Goal: Task Accomplishment & Management: Complete application form

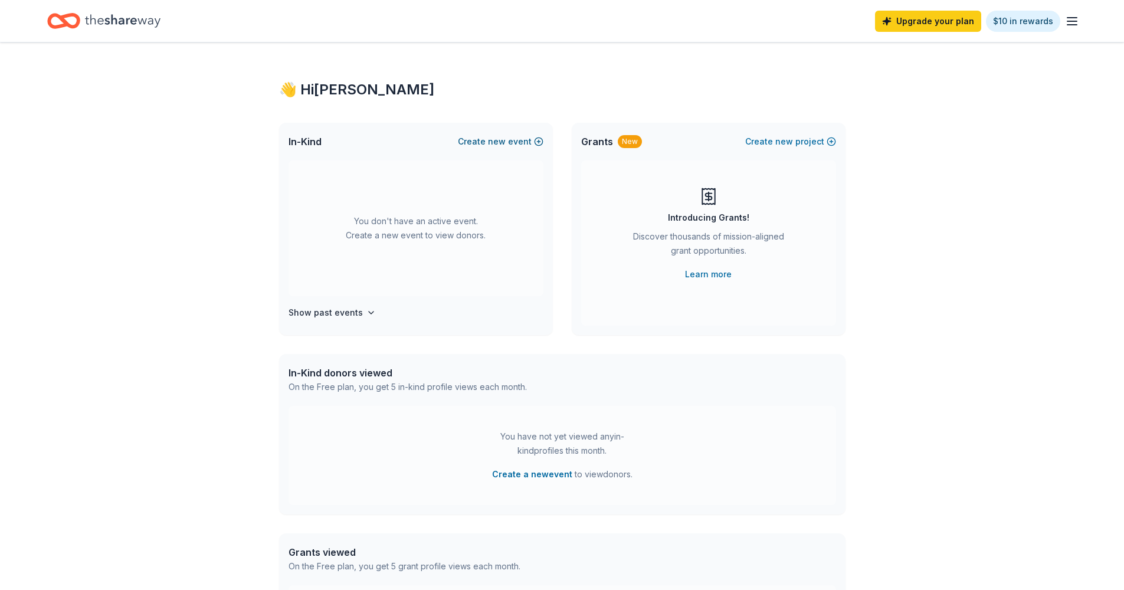
click at [495, 140] on span "new" at bounding box center [497, 142] width 18 height 14
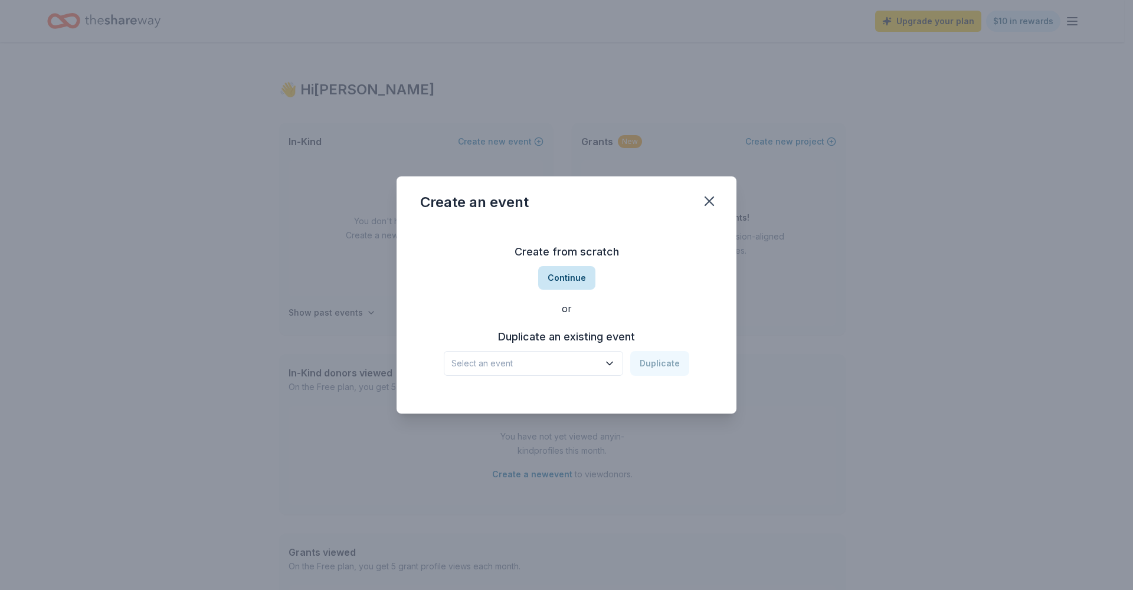
click at [566, 276] on button "Continue" at bounding box center [566, 278] width 57 height 24
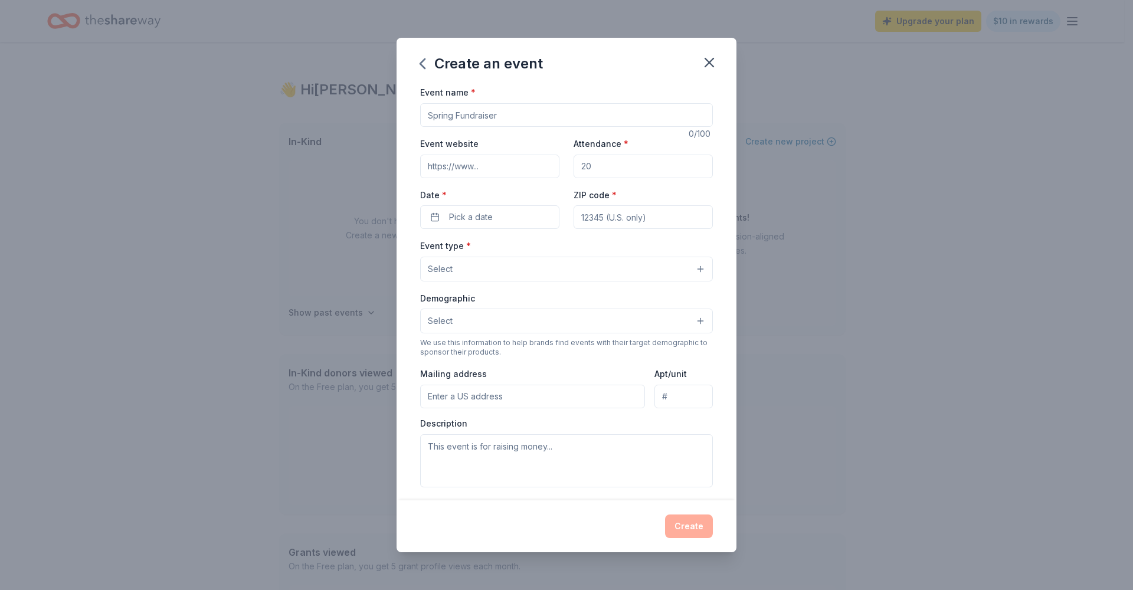
drag, startPoint x: 452, startPoint y: 114, endPoint x: 399, endPoint y: 120, distance: 52.8
type input "z"
type input "Fall Gala"
click at [501, 220] on button "Pick a date" at bounding box center [489, 217] width 139 height 24
click at [558, 250] on button "Go to next month" at bounding box center [551, 247] width 17 height 17
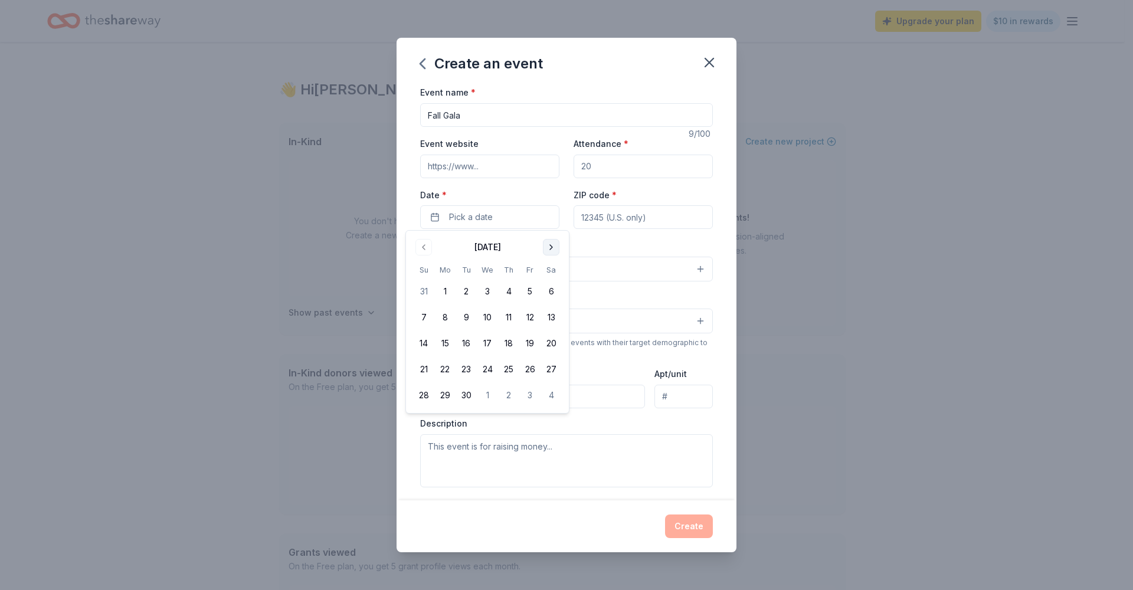
click at [558, 250] on button "Go to next month" at bounding box center [551, 247] width 17 height 17
click at [427, 371] on button "19" at bounding box center [423, 369] width 21 height 21
type input "08619"
click at [595, 266] on button "Select" at bounding box center [566, 269] width 293 height 25
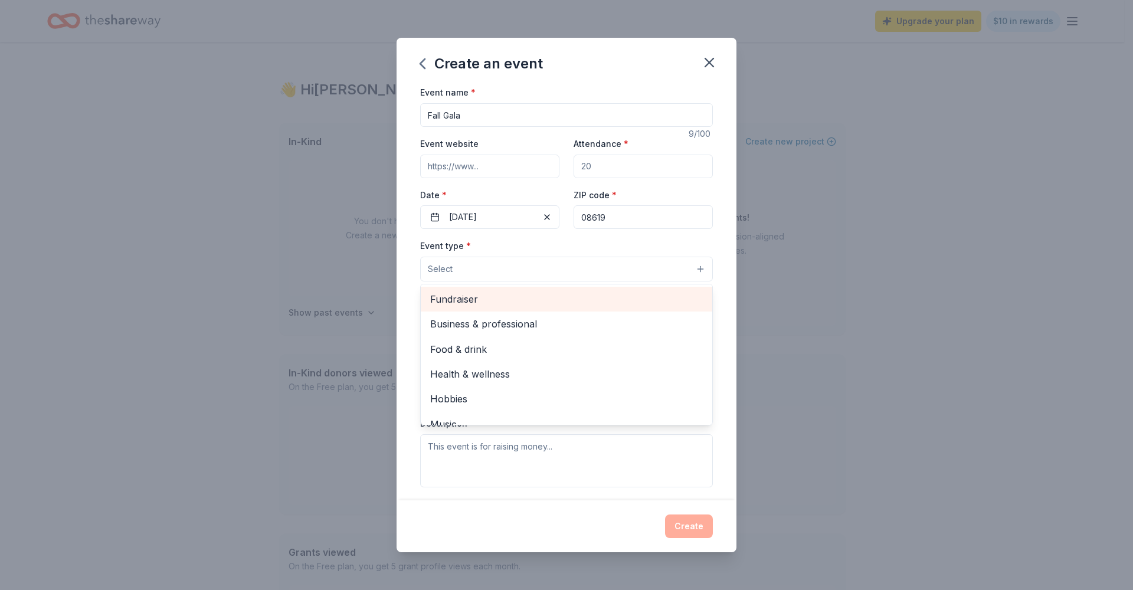
click at [573, 293] on span "Fundraiser" at bounding box center [566, 299] width 273 height 15
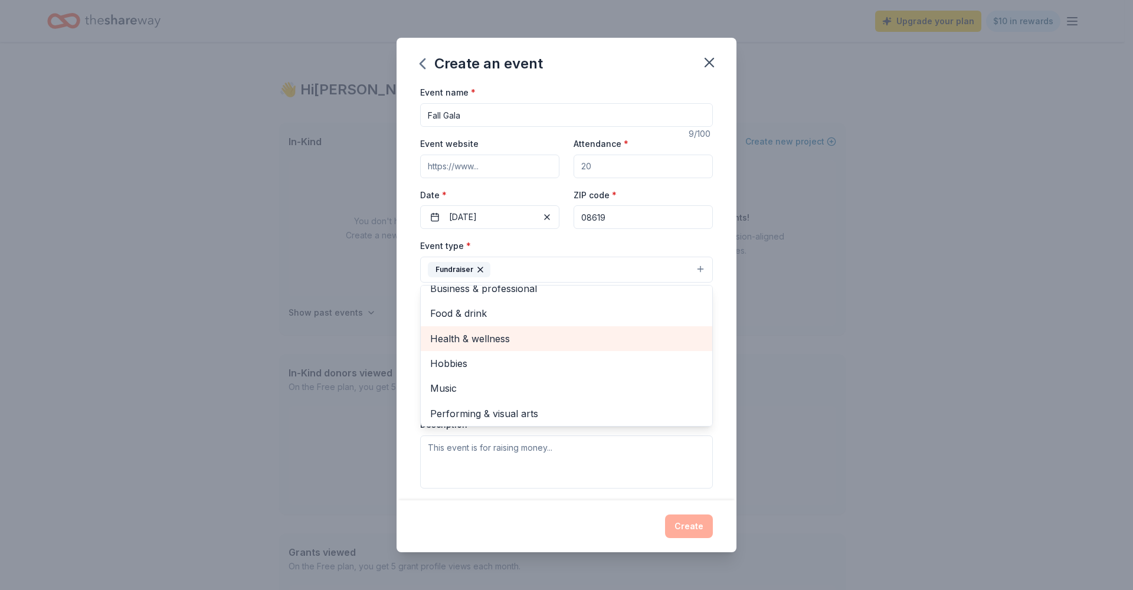
click at [530, 328] on div "Health & wellness" at bounding box center [567, 338] width 292 height 25
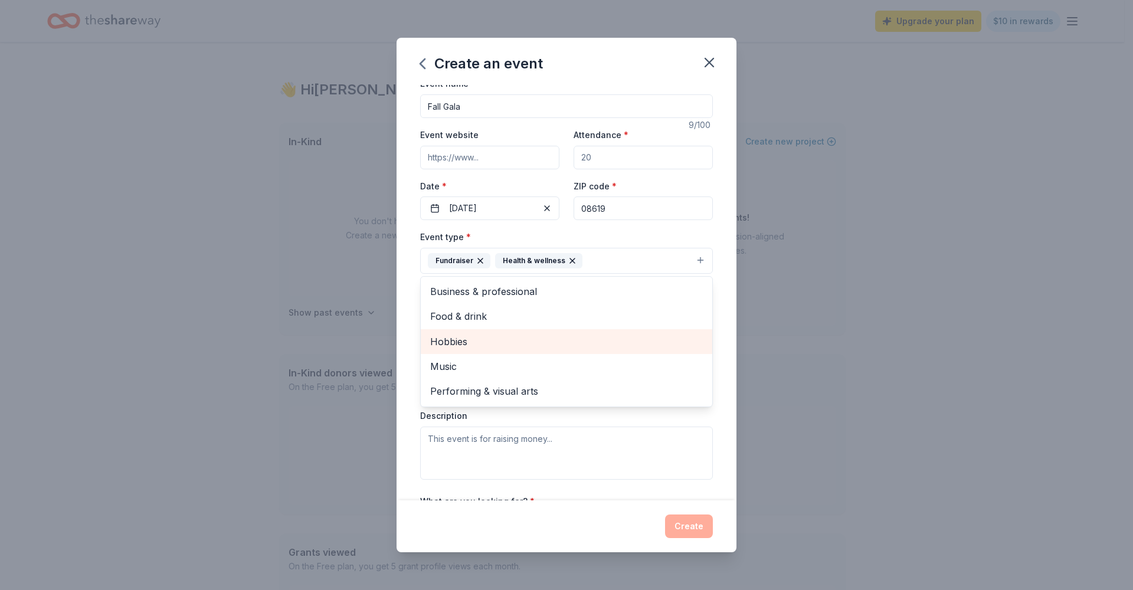
scroll to position [34, 0]
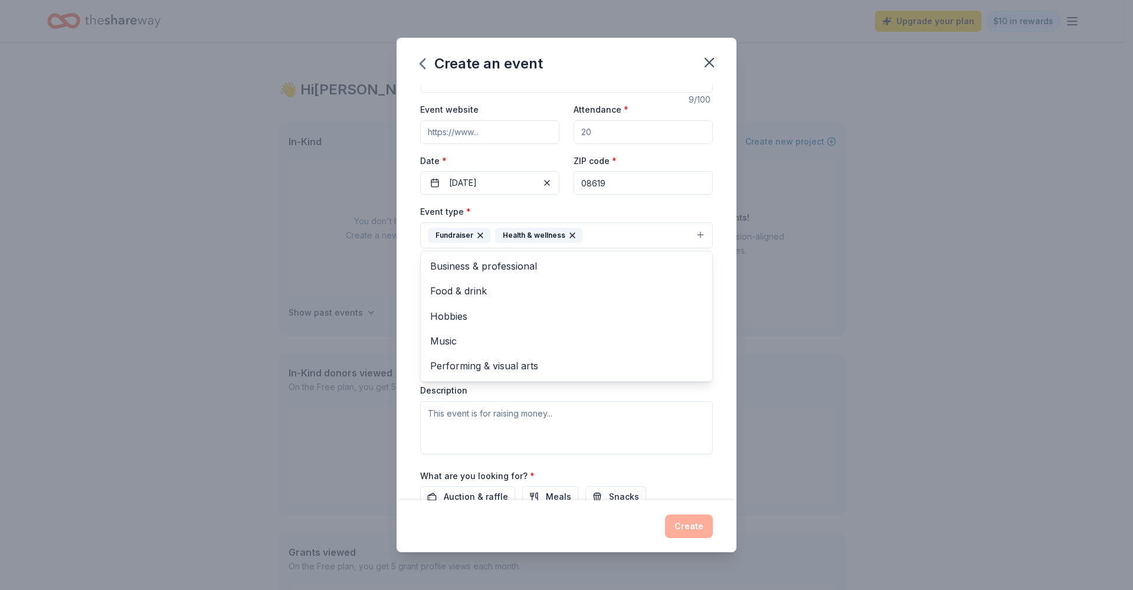
click at [418, 387] on div "Event name * Fall Gala 9 /100 Event website Attendance * Date * [DATE] ZIP code…" at bounding box center [567, 292] width 340 height 415
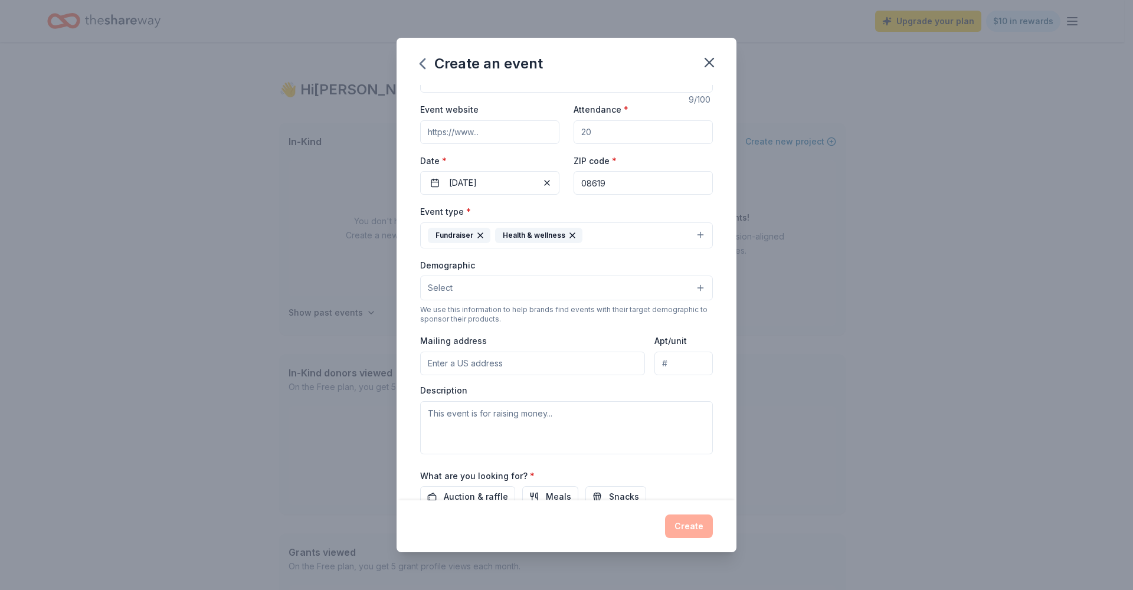
click at [453, 287] on button "Select" at bounding box center [566, 288] width 293 height 25
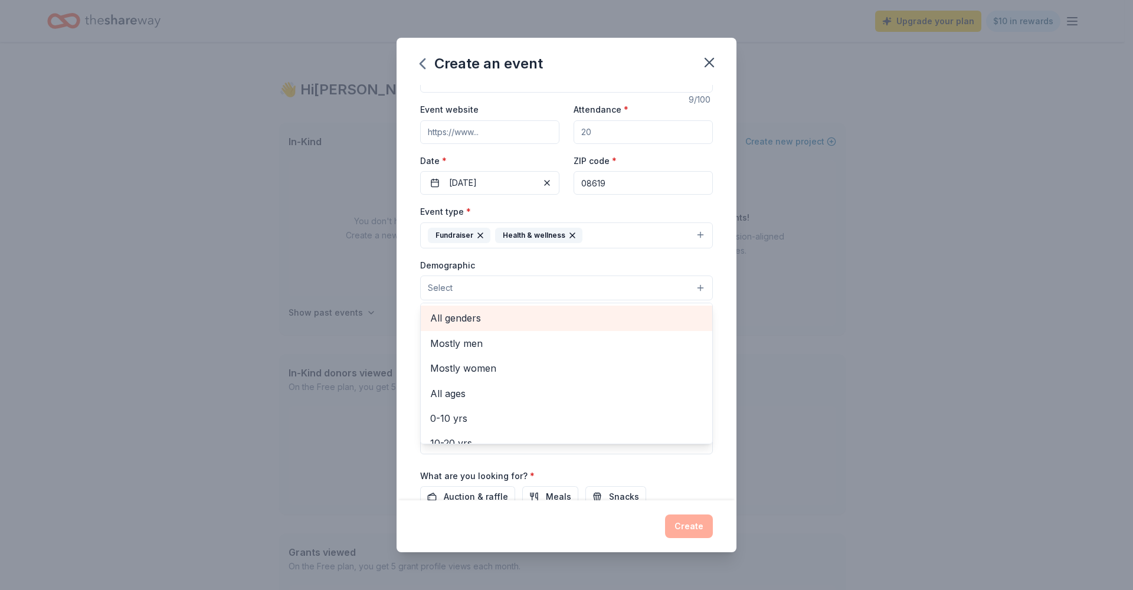
click at [480, 324] on span "All genders" at bounding box center [566, 317] width 273 height 15
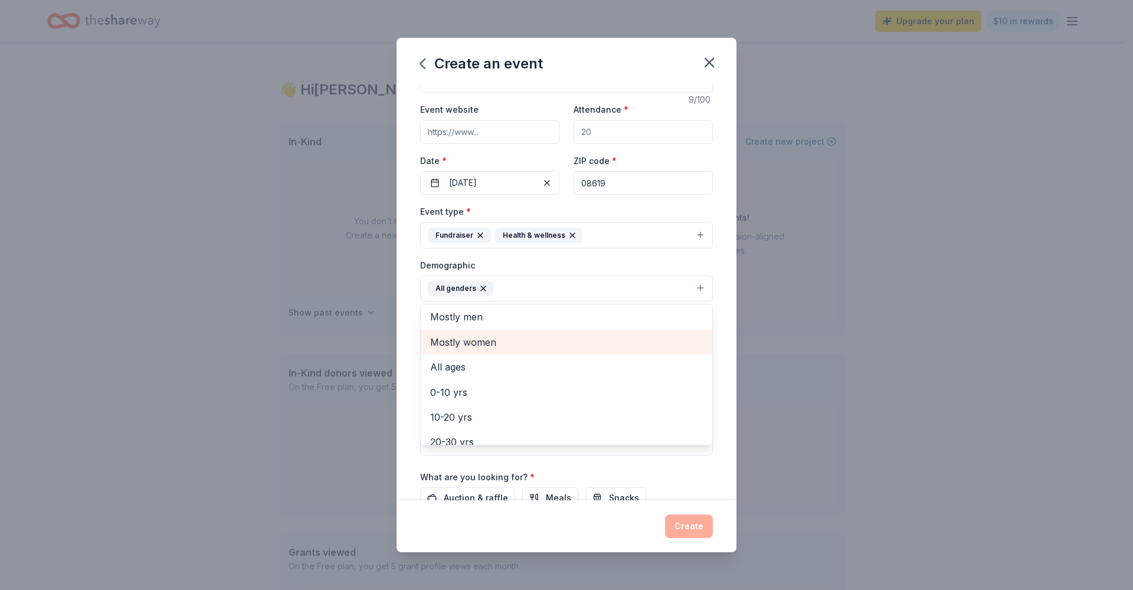
scroll to position [8, 0]
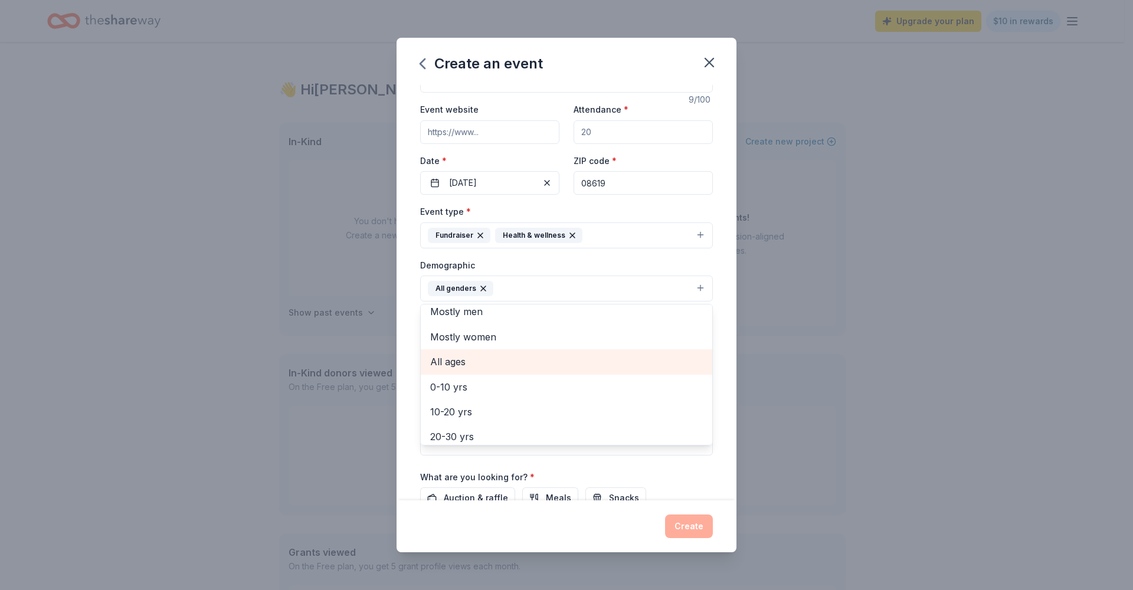
click at [484, 356] on span "All ages" at bounding box center [566, 361] width 273 height 15
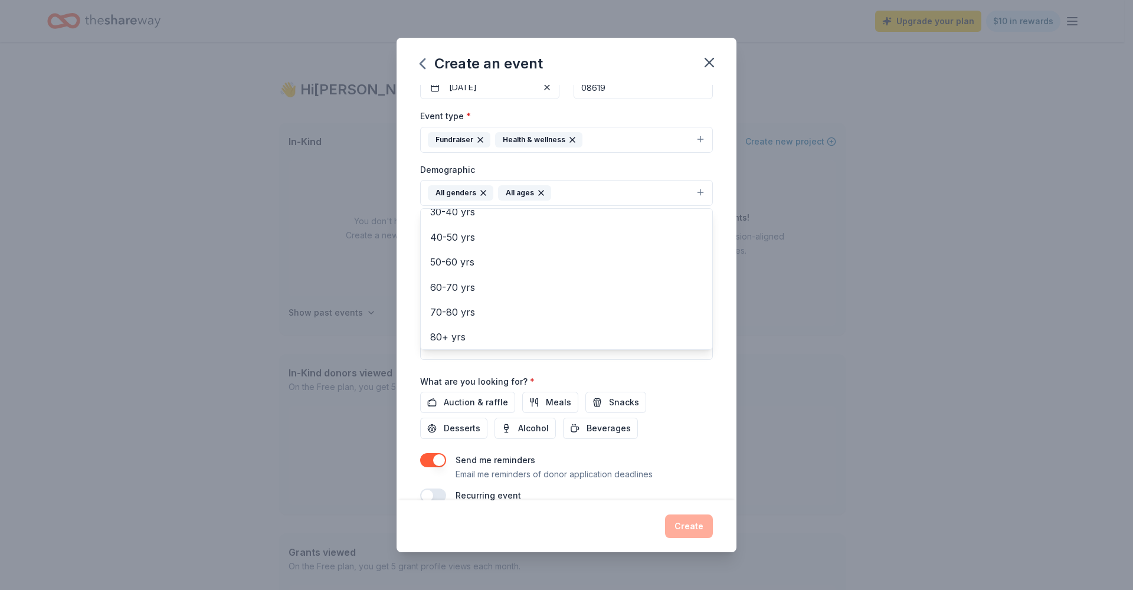
click at [404, 342] on div "Event name * Fall Gala 9 /100 Event website Attendance * Date * [DATE] ZIP code…" at bounding box center [567, 292] width 340 height 415
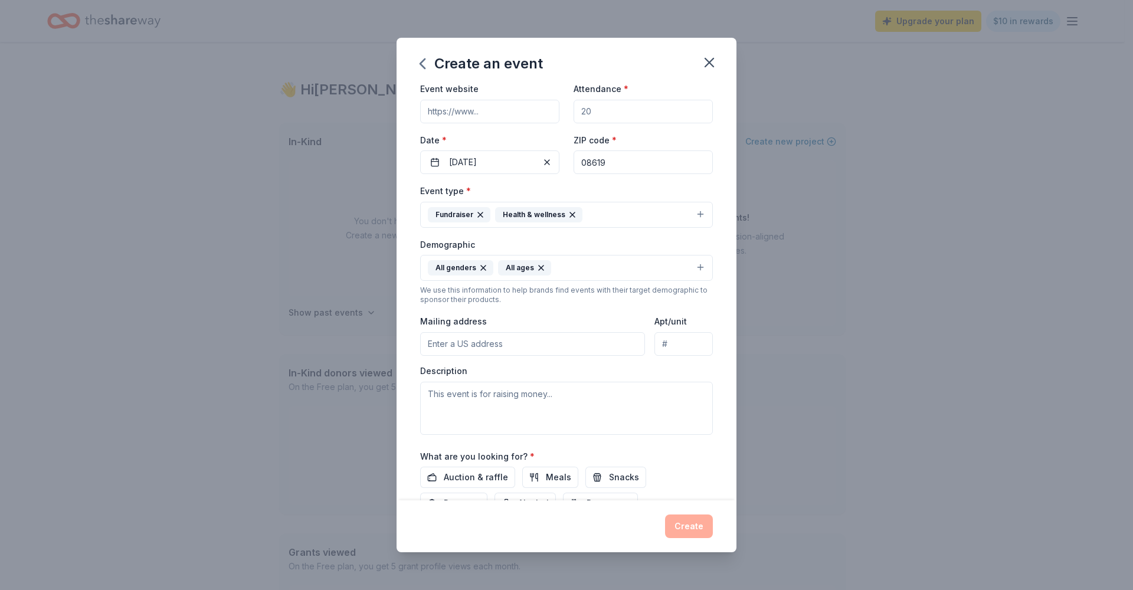
scroll to position [148, 0]
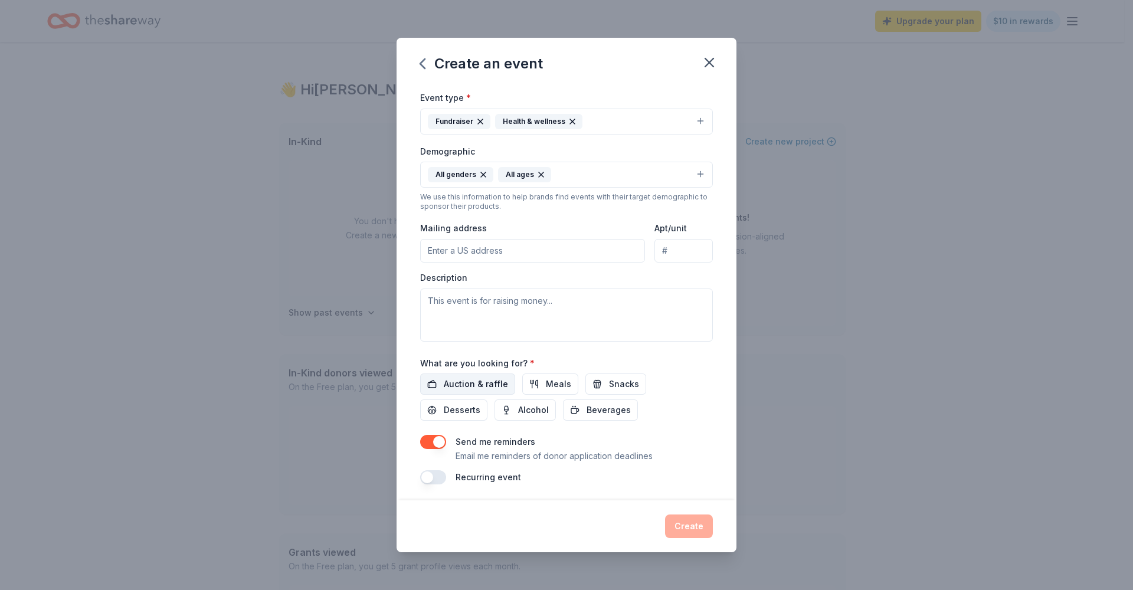
click at [466, 379] on span "Auction & raffle" at bounding box center [476, 384] width 64 height 14
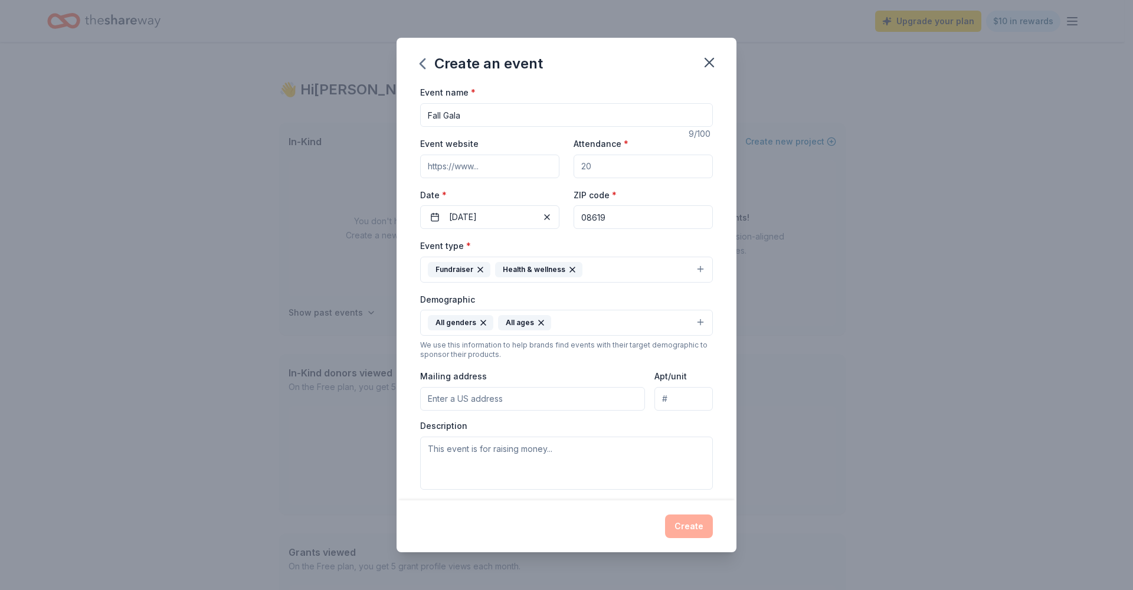
click at [518, 414] on div "Event type * Fundraiser Health & wellness Demographic All genders All ages We u…" at bounding box center [566, 363] width 293 height 251
click at [513, 380] on div "Mailing address" at bounding box center [532, 390] width 225 height 42
paste input "[STREET_ADDRESS][US_STATE]"
type input "[STREET_ADDRESS][US_STATE]"
drag, startPoint x: 632, startPoint y: 220, endPoint x: 566, endPoint y: 217, distance: 65.6
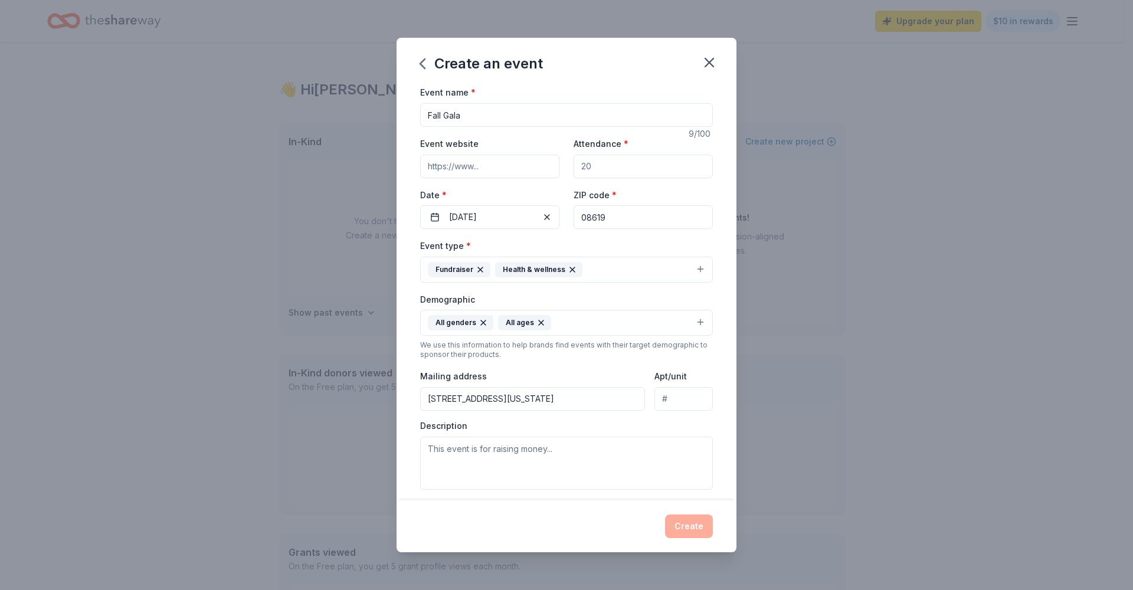
click at [566, 217] on div "Event website Attendance * Date * [DATE] ZIP code * 08619" at bounding box center [566, 182] width 293 height 93
type input "08854"
click at [571, 241] on div "Event type * Fundraiser Health & wellness" at bounding box center [566, 260] width 293 height 44
click at [601, 168] on input "Attendance *" at bounding box center [643, 167] width 139 height 24
type input "100"
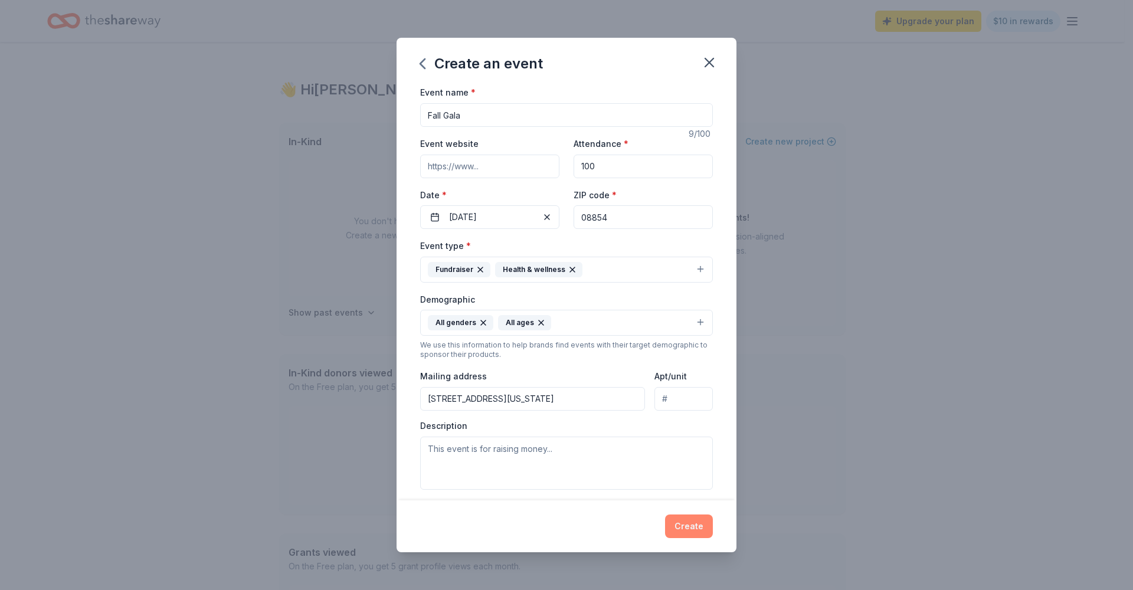
click at [687, 536] on button "Create" at bounding box center [689, 527] width 48 height 24
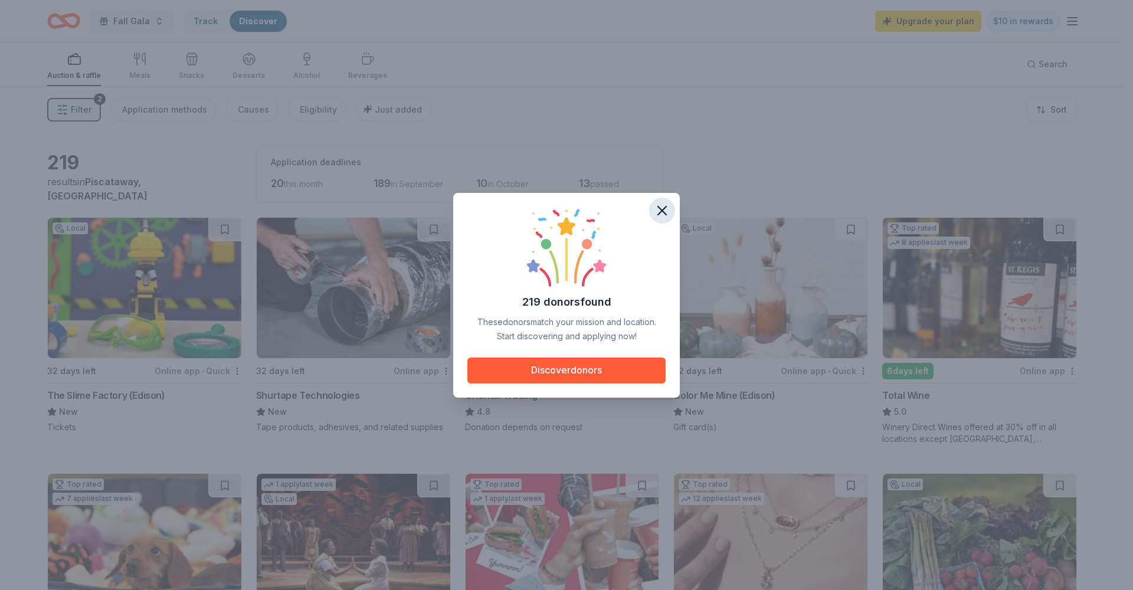
click at [660, 207] on icon "button" at bounding box center [662, 210] width 17 height 17
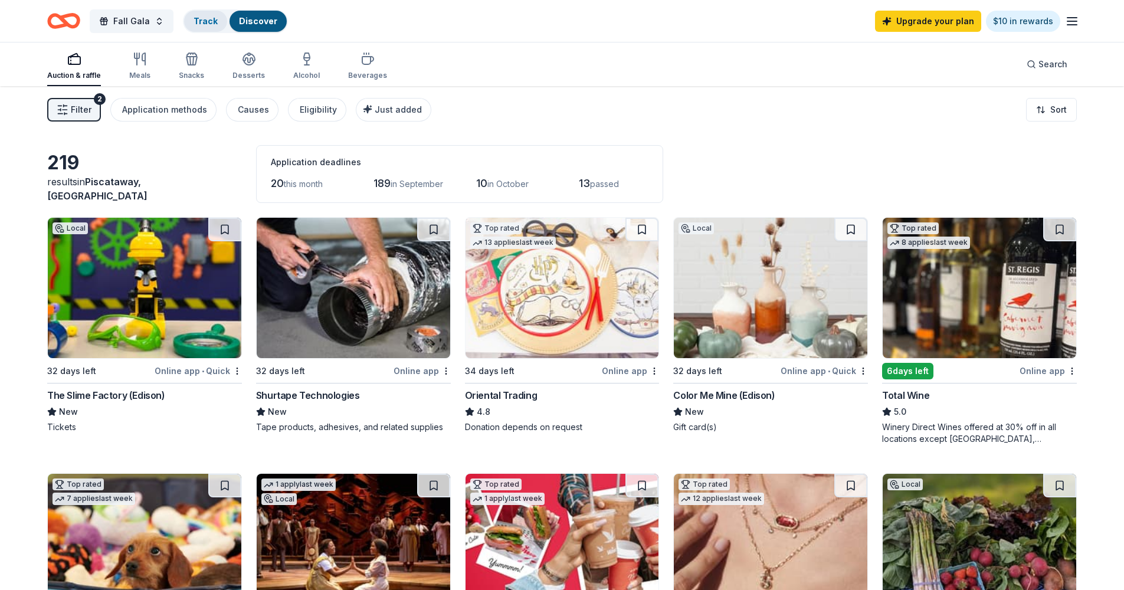
click at [199, 29] on div "Track" at bounding box center [205, 21] width 43 height 21
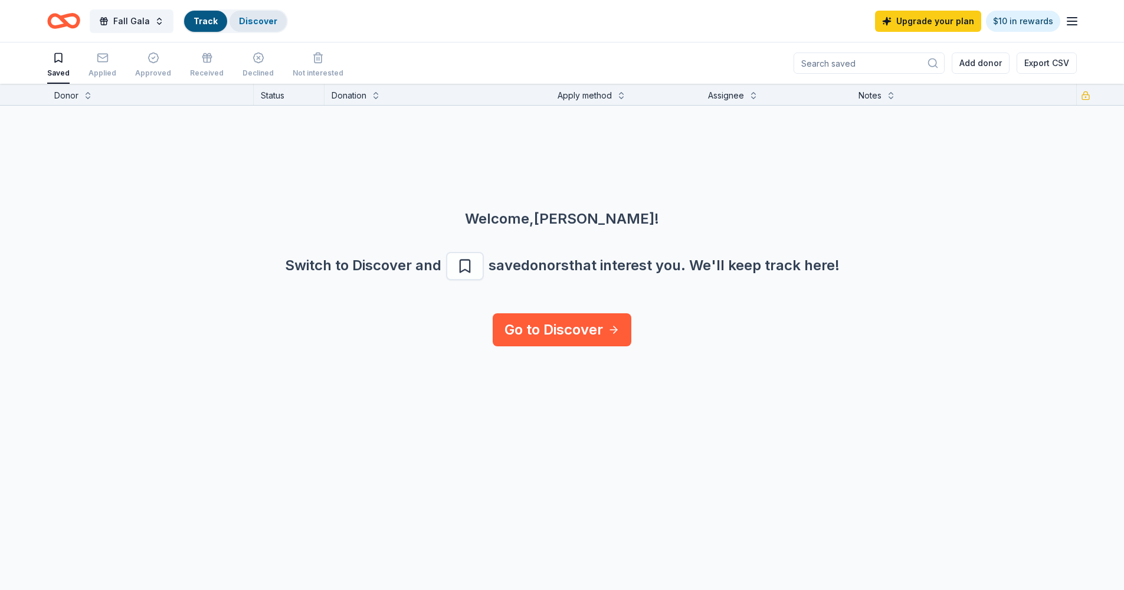
click at [230, 27] on div "Discover" at bounding box center [258, 21] width 57 height 21
click at [233, 24] on div "Discover" at bounding box center [258, 21] width 57 height 21
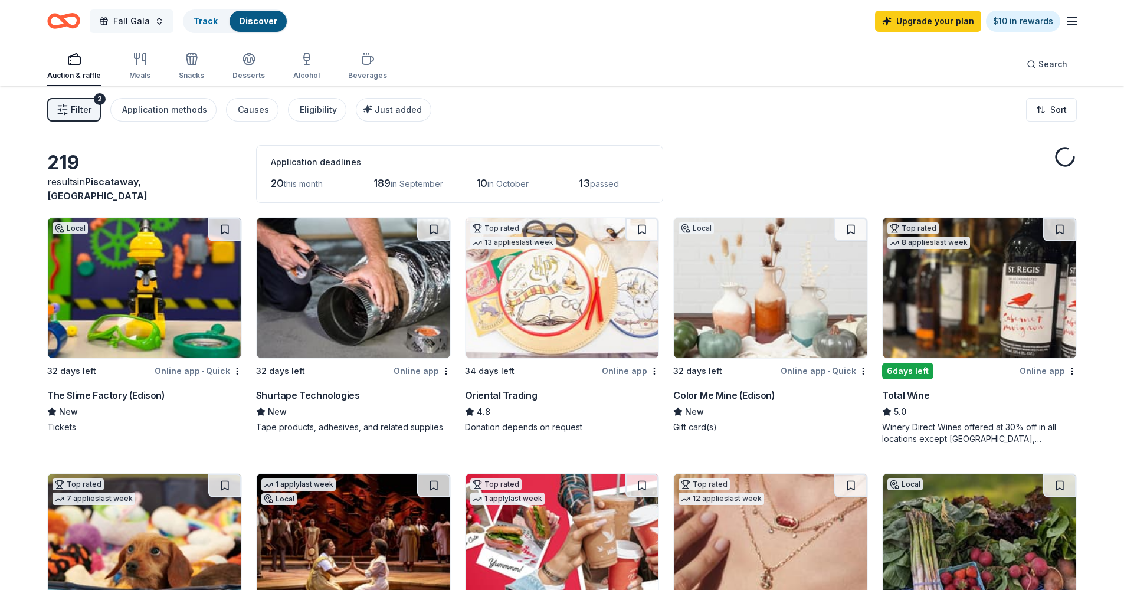
click at [122, 22] on span "Fall Gala" at bounding box center [131, 21] width 37 height 14
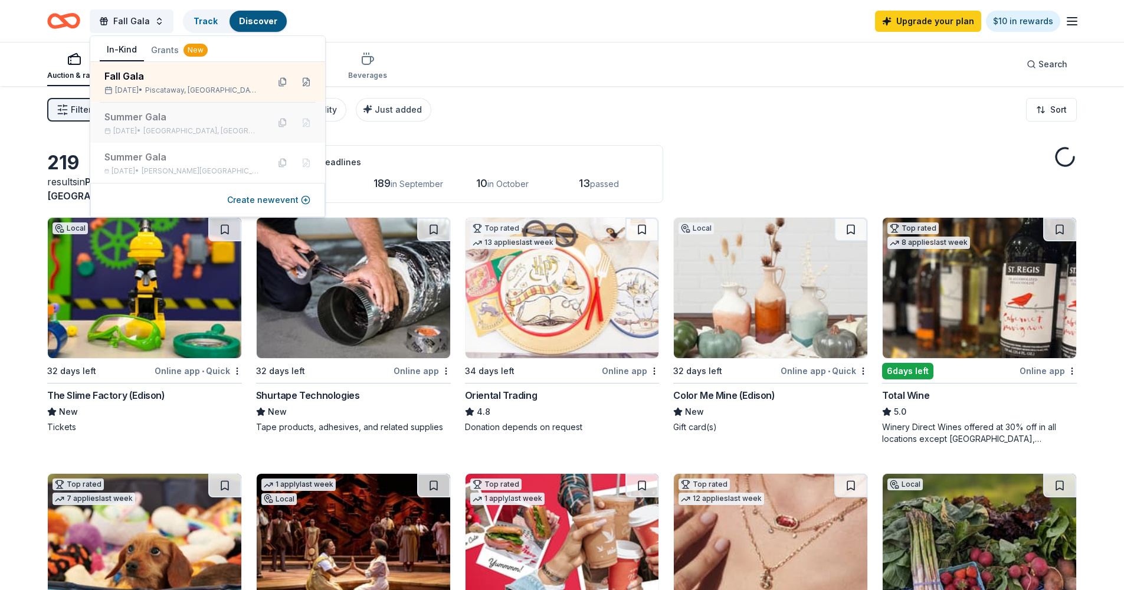
click at [122, 118] on div "Summer Gala" at bounding box center [181, 117] width 155 height 14
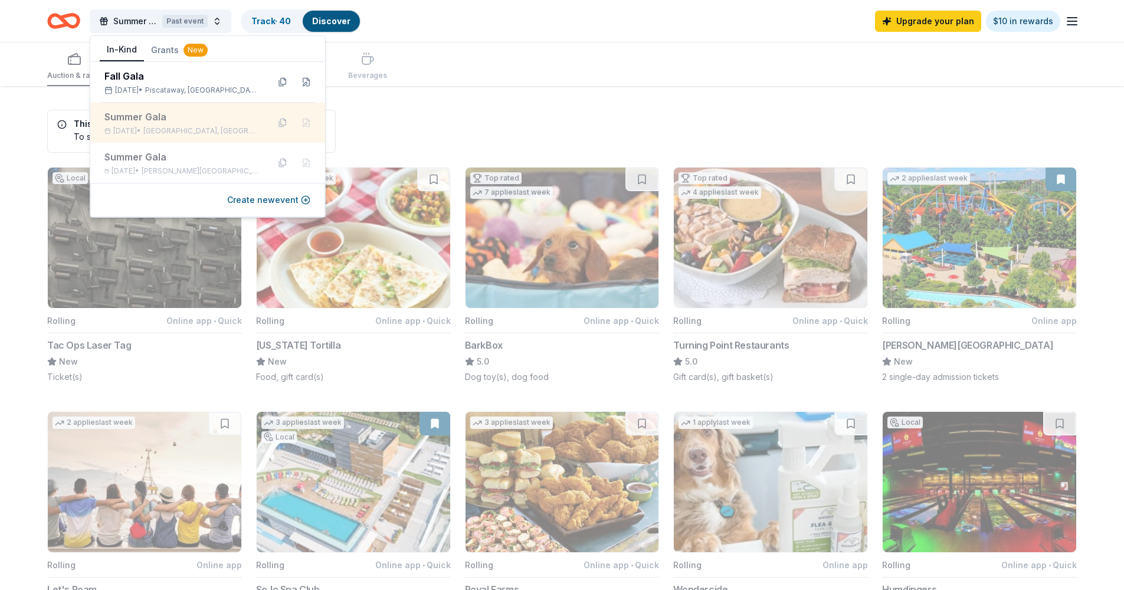
click at [196, 132] on span "[GEOGRAPHIC_DATA], [GEOGRAPHIC_DATA]" at bounding box center [201, 130] width 116 height 9
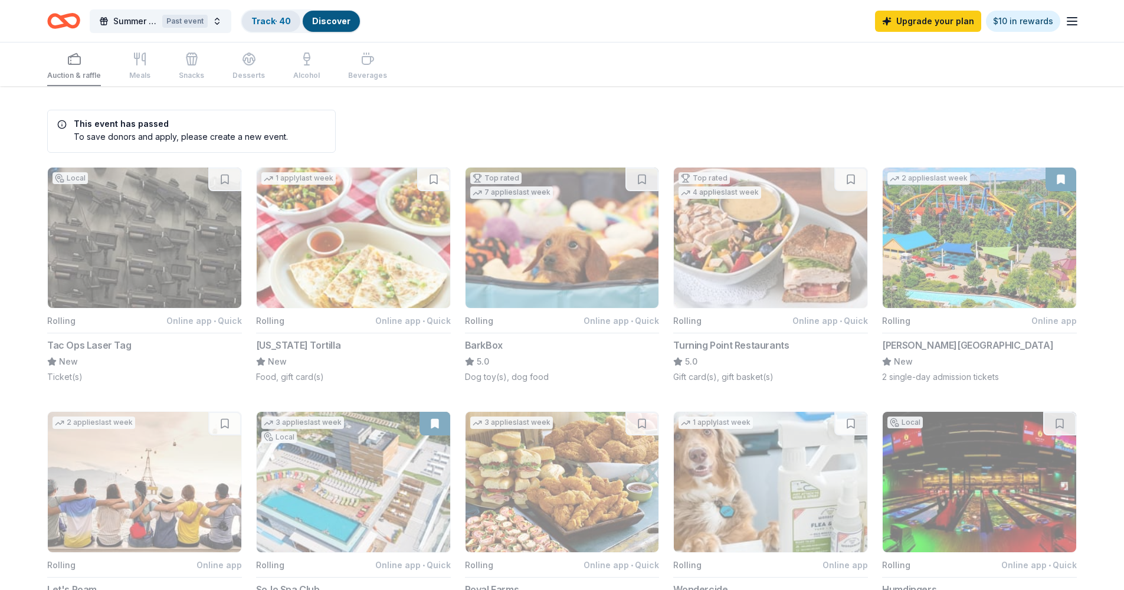
click at [279, 16] on link "Track · 40" at bounding box center [271, 21] width 40 height 10
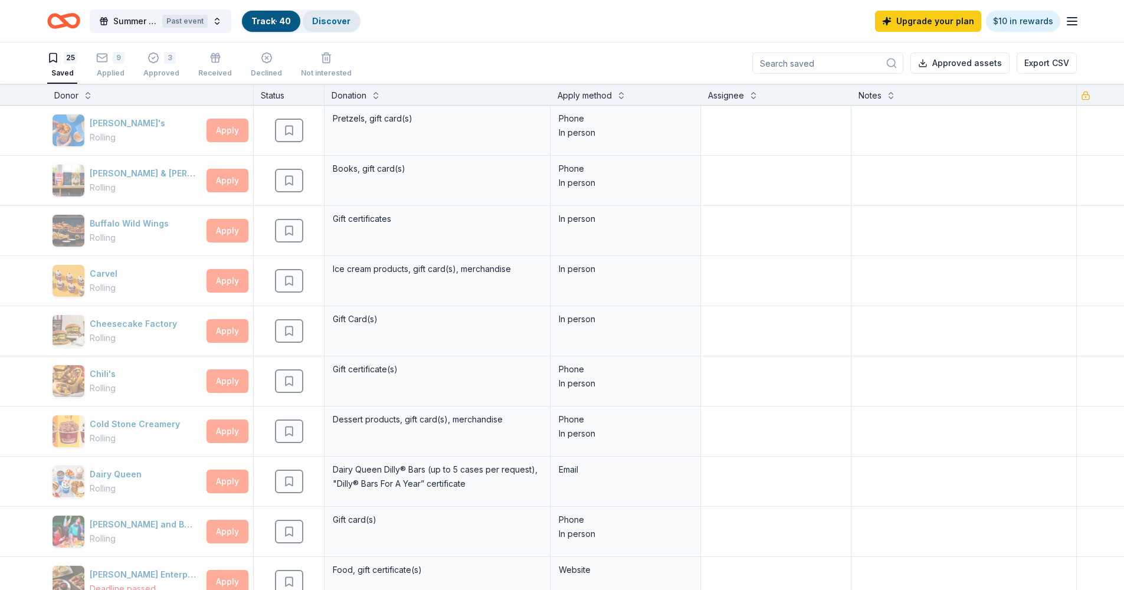
click at [328, 19] on link "Discover" at bounding box center [331, 21] width 38 height 10
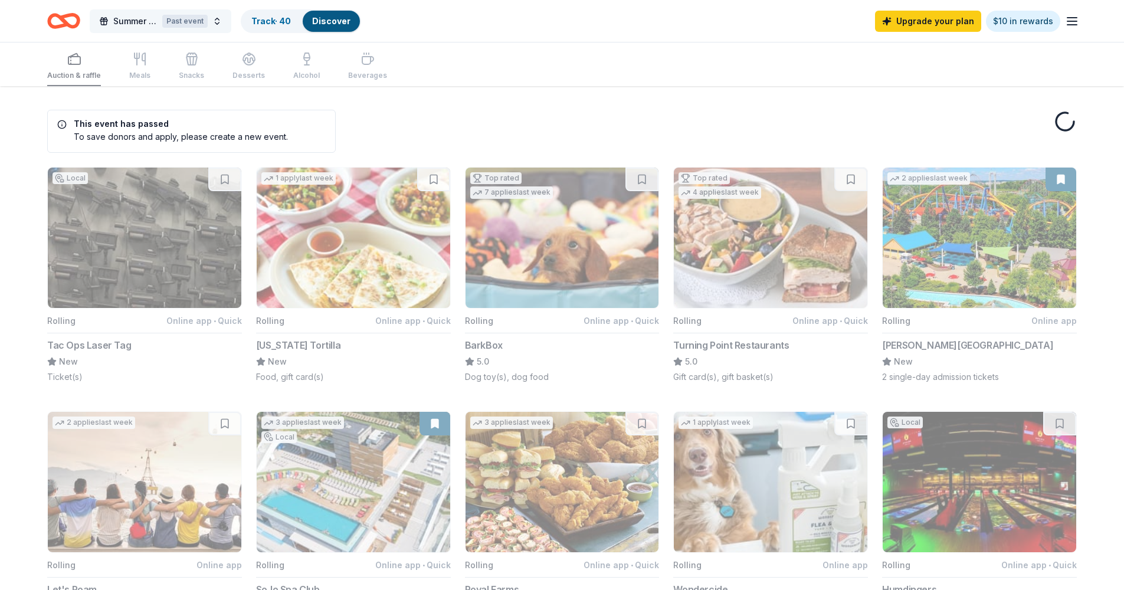
click at [147, 24] on span "Summer Gala" at bounding box center [135, 21] width 44 height 14
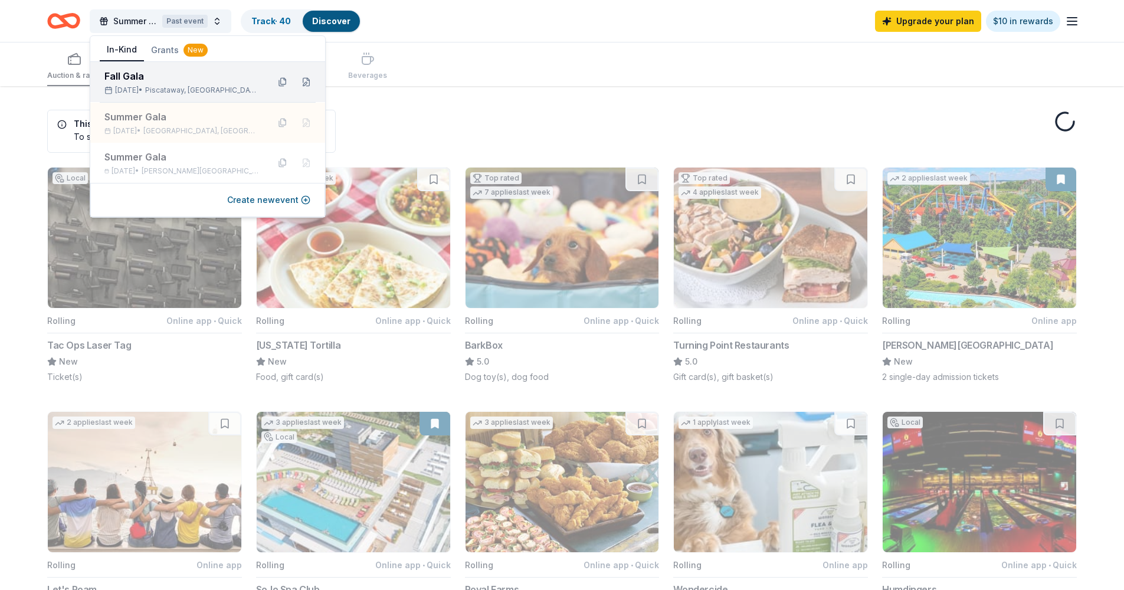
click at [134, 82] on div "Fall Gala" at bounding box center [181, 76] width 155 height 14
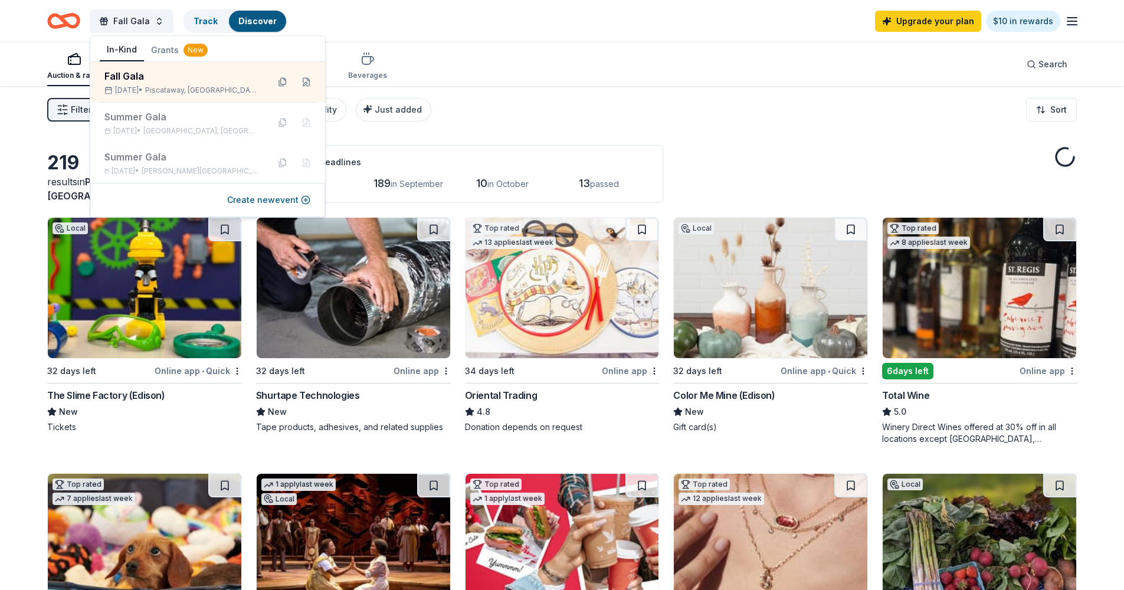
click at [500, 96] on div "Filter 2 Application methods Causes Eligibility Just added Sort" at bounding box center [562, 109] width 1124 height 47
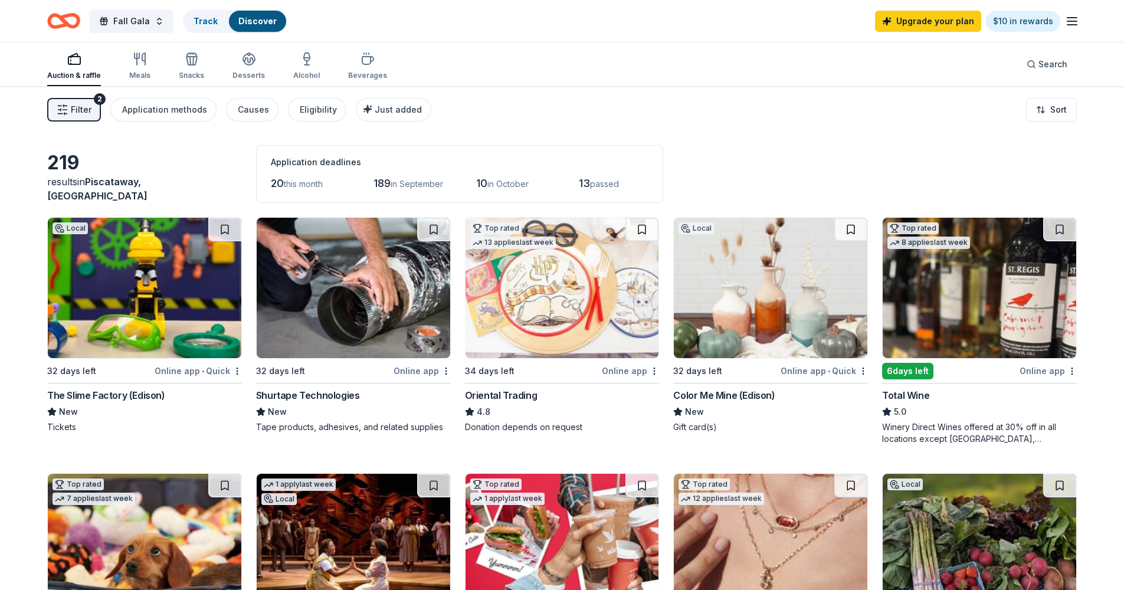
click at [125, 72] on div "Auction & raffle Meals Snacks Desserts Alcohol Beverages" at bounding box center [217, 66] width 340 height 39
click at [130, 71] on div "Meals" at bounding box center [139, 75] width 21 height 9
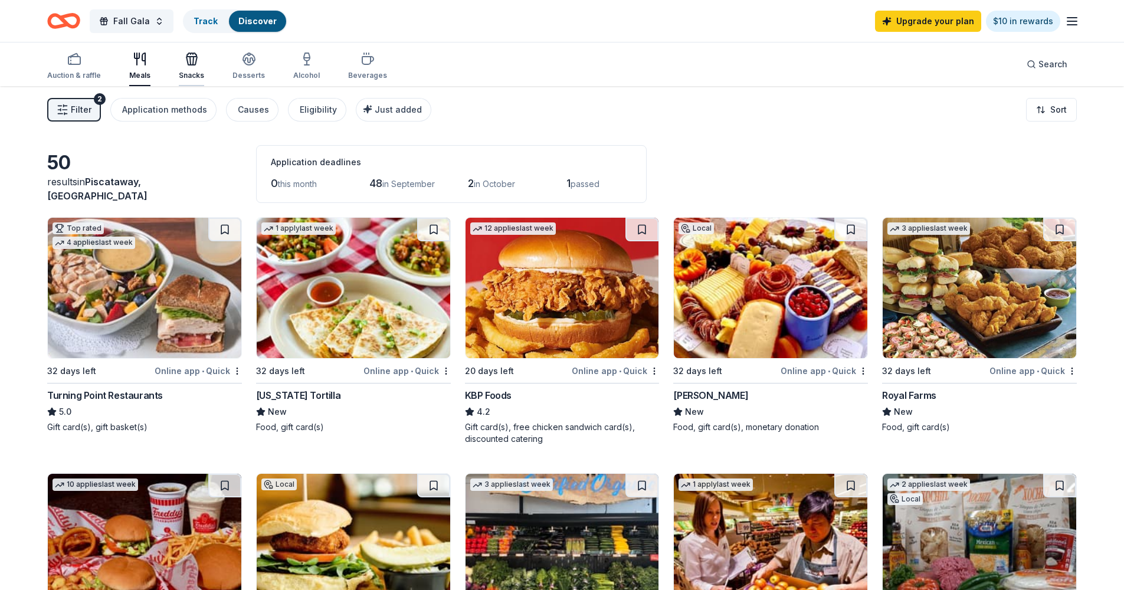
click at [197, 79] on div "Snacks" at bounding box center [191, 75] width 25 height 9
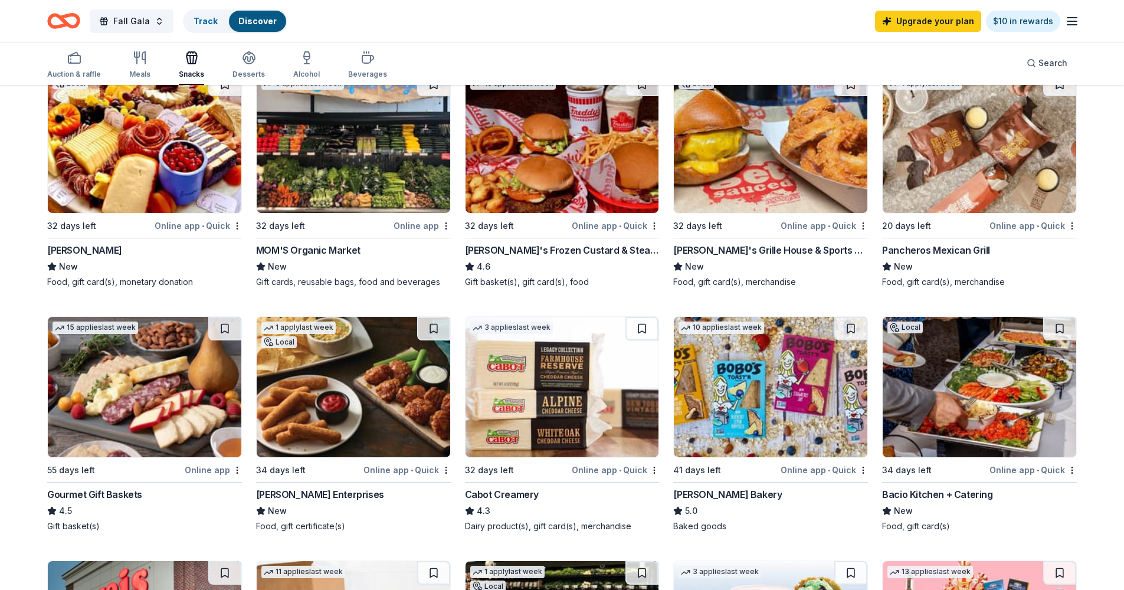
scroll to position [243, 0]
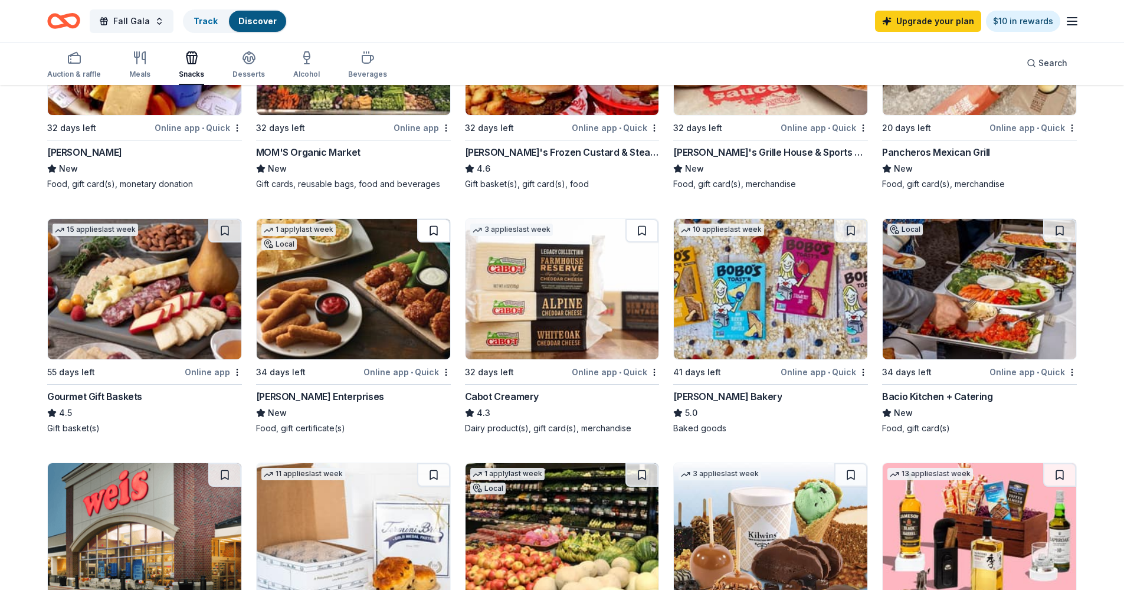
click at [437, 231] on button at bounding box center [433, 231] width 33 height 24
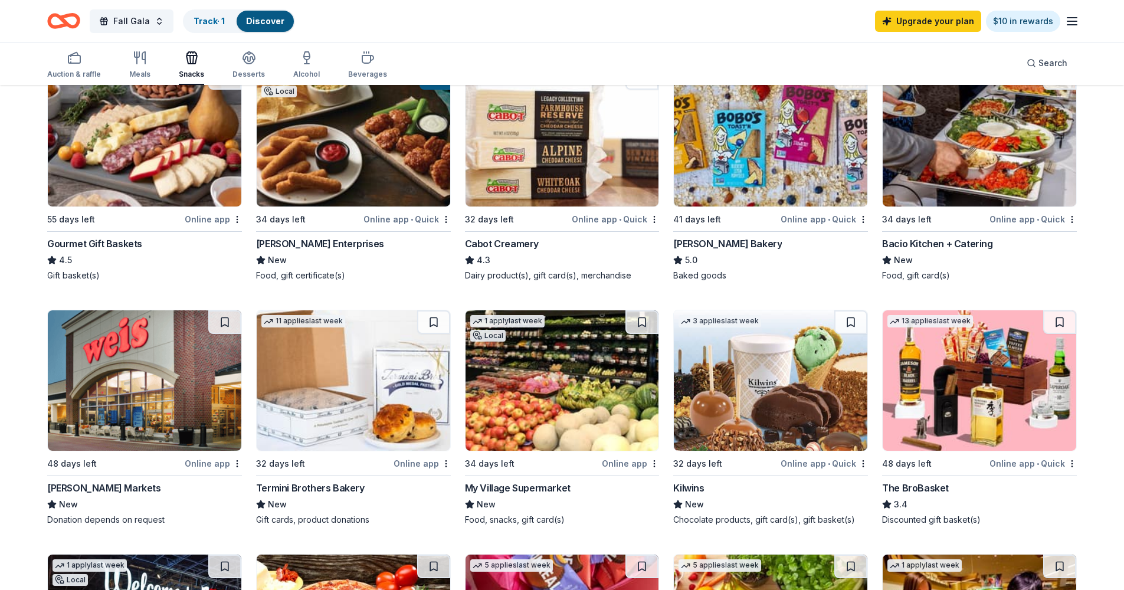
scroll to position [0, 0]
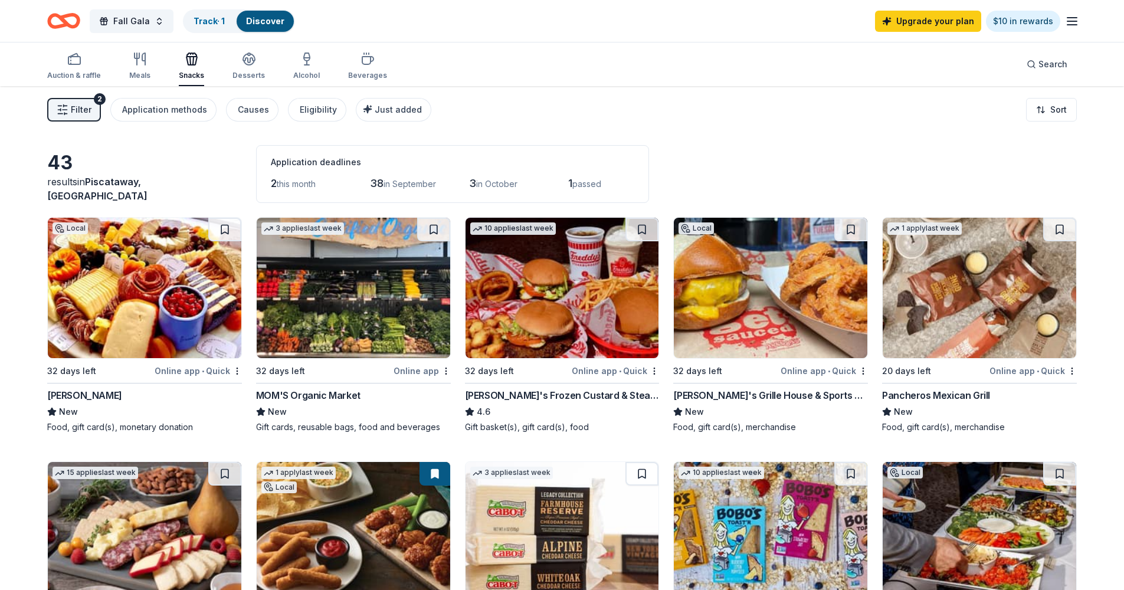
click at [263, 64] on div "Auction & raffle Meals Snacks Desserts Alcohol Beverages" at bounding box center [217, 66] width 340 height 39
click at [236, 70] on div "Desserts" at bounding box center [248, 66] width 32 height 28
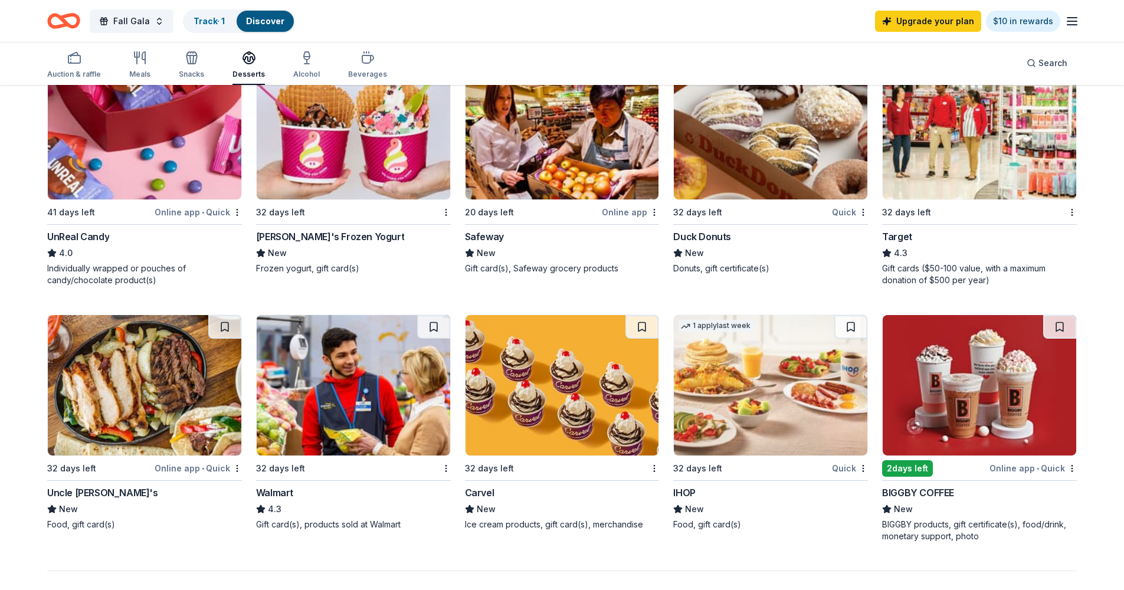
scroll to position [852, 0]
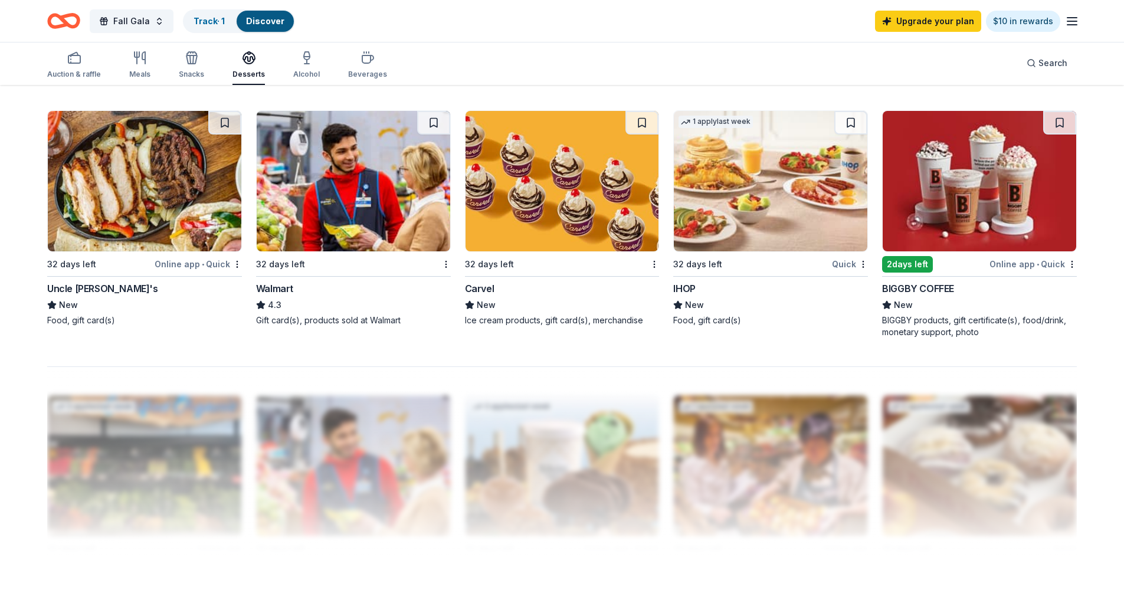
click at [633, 134] on button at bounding box center [641, 123] width 33 height 24
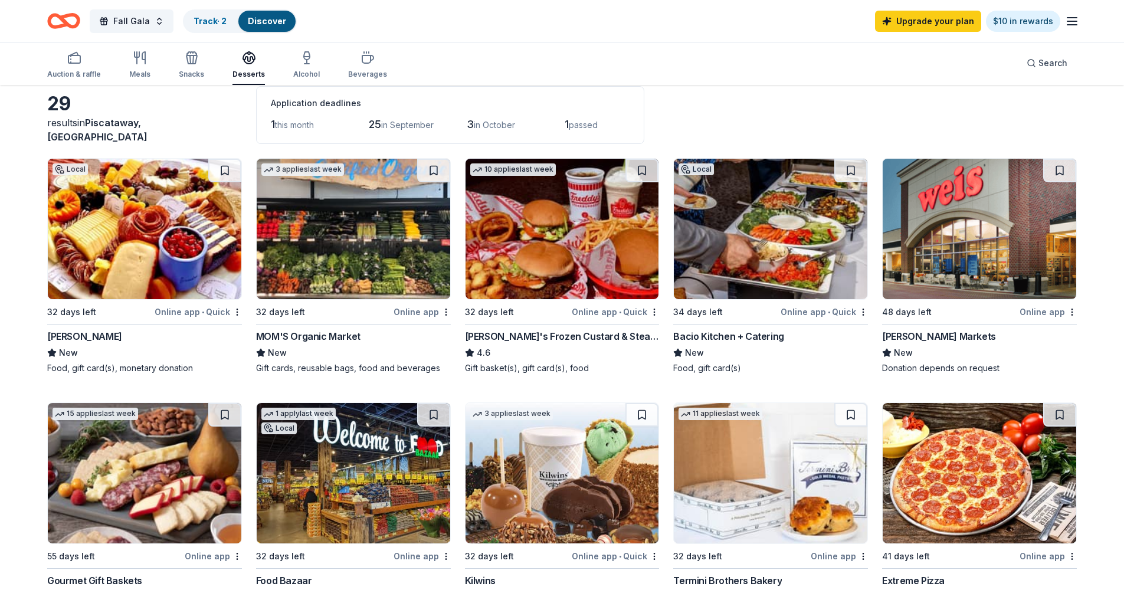
scroll to position [0, 0]
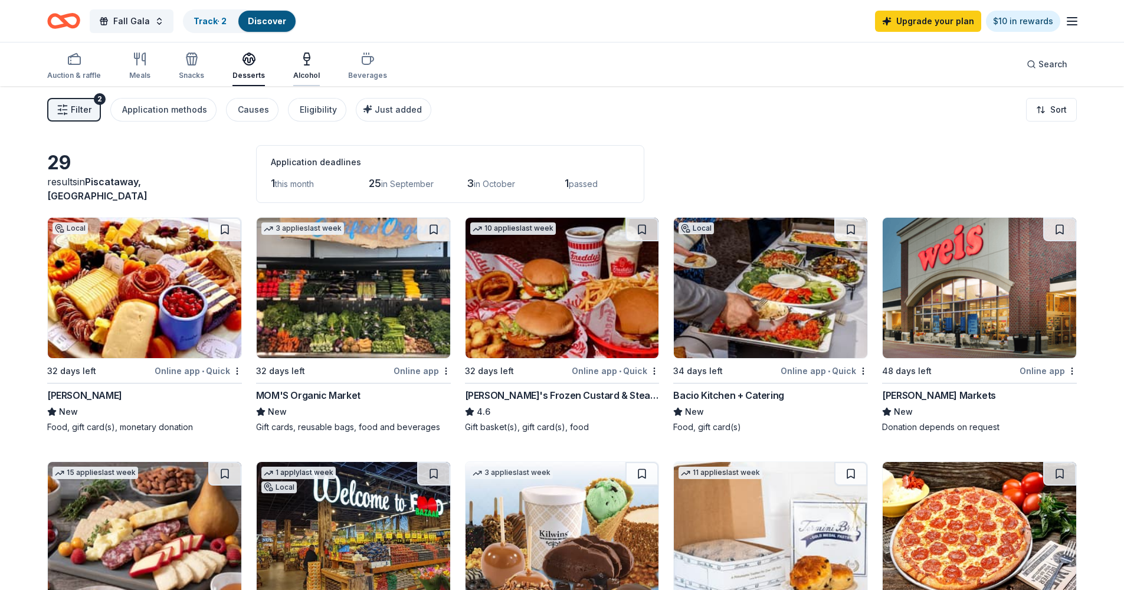
click at [313, 66] on div "Alcohol" at bounding box center [306, 66] width 27 height 28
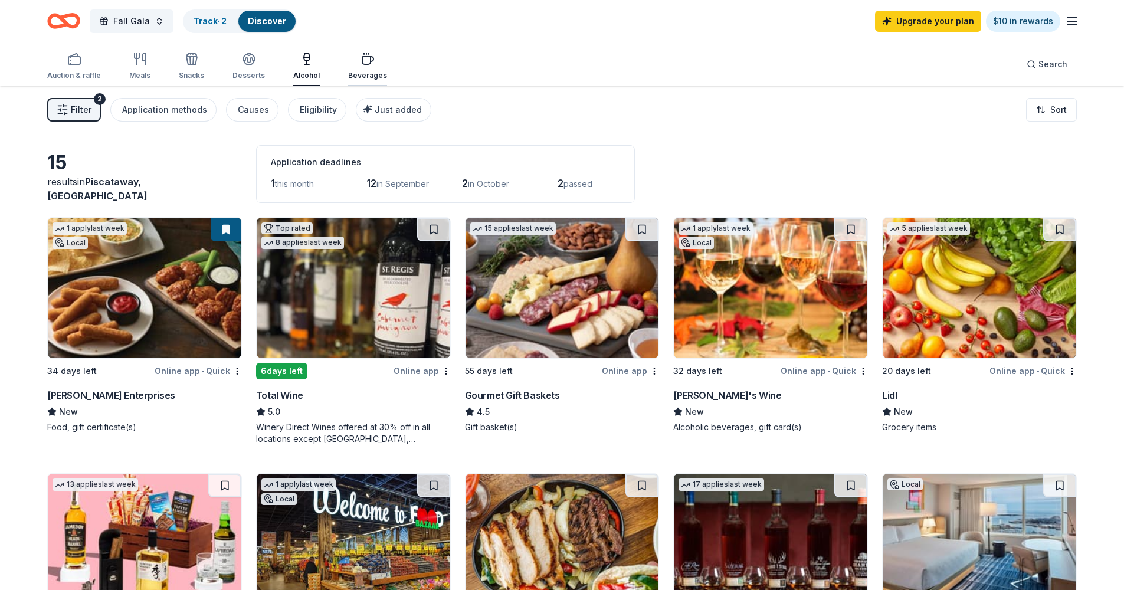
click at [357, 76] on div "Beverages" at bounding box center [367, 75] width 39 height 9
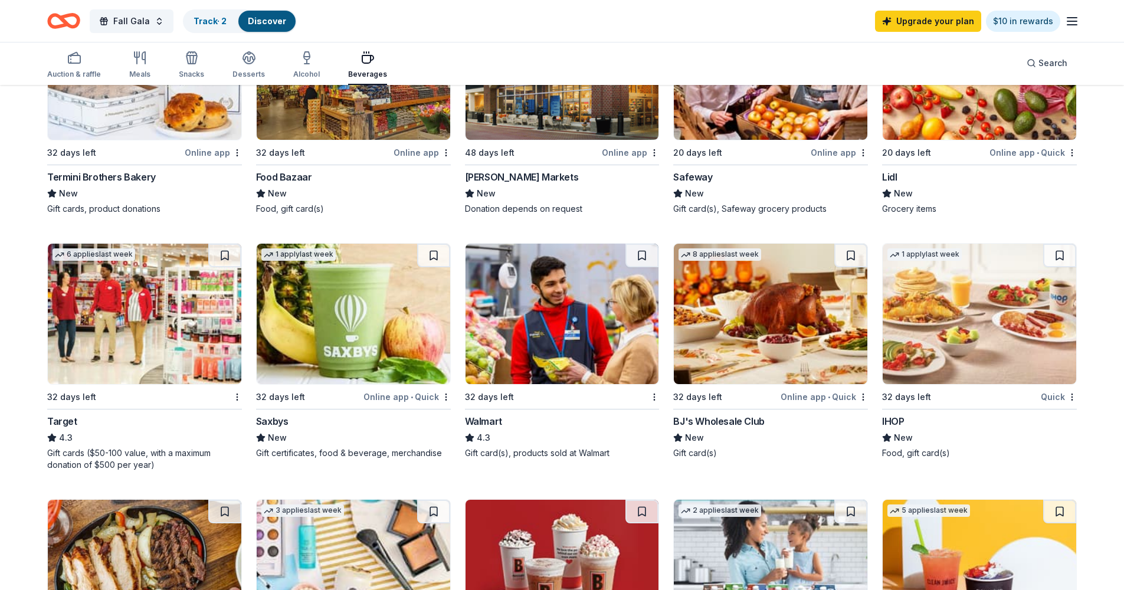
scroll to position [564, 0]
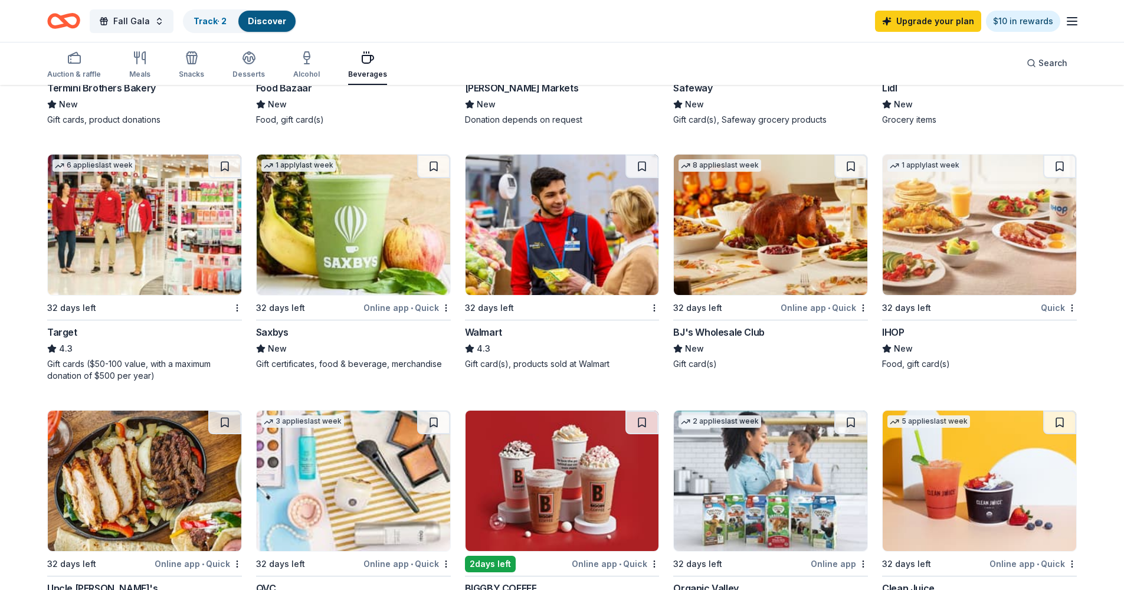
click at [226, 167] on button at bounding box center [224, 167] width 33 height 24
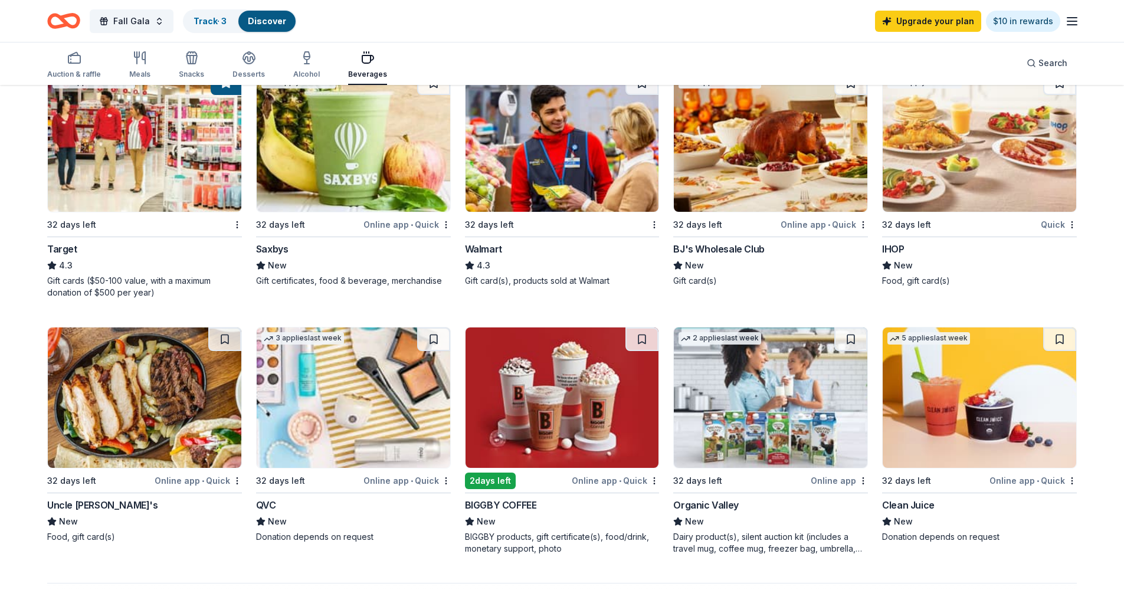
scroll to position [512, 0]
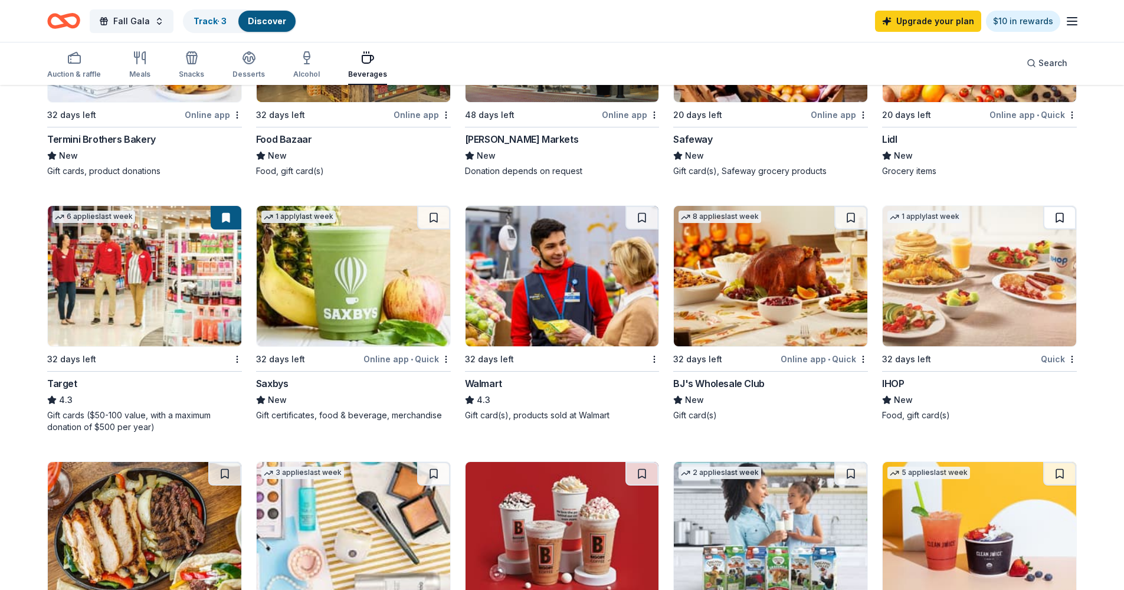
click at [1060, 222] on button at bounding box center [1059, 218] width 33 height 24
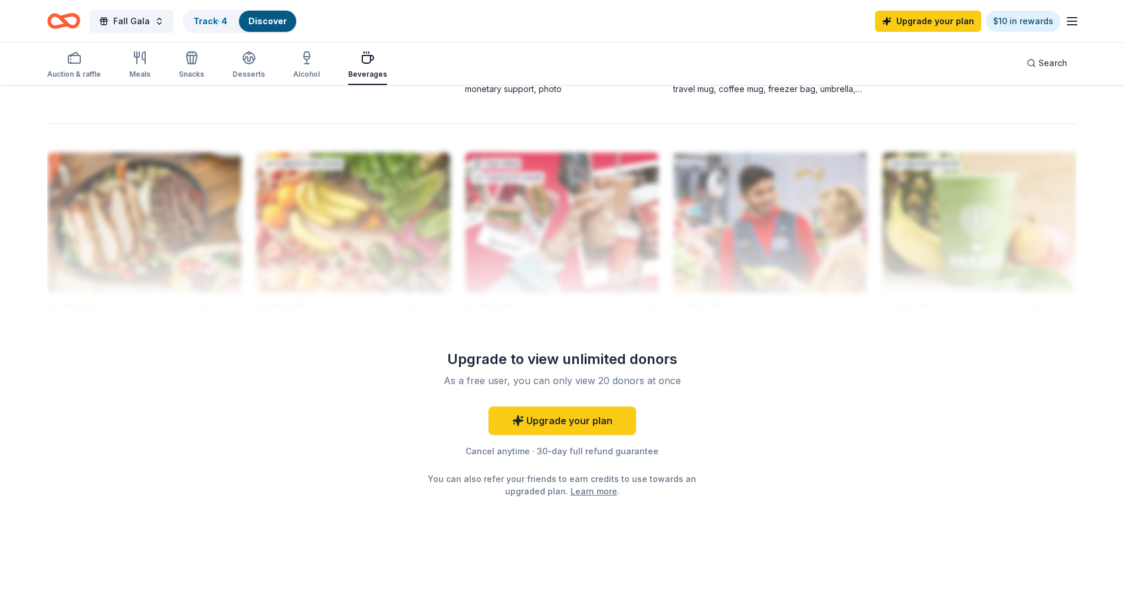
scroll to position [503, 0]
